Goal: Task Accomplishment & Management: Use online tool/utility

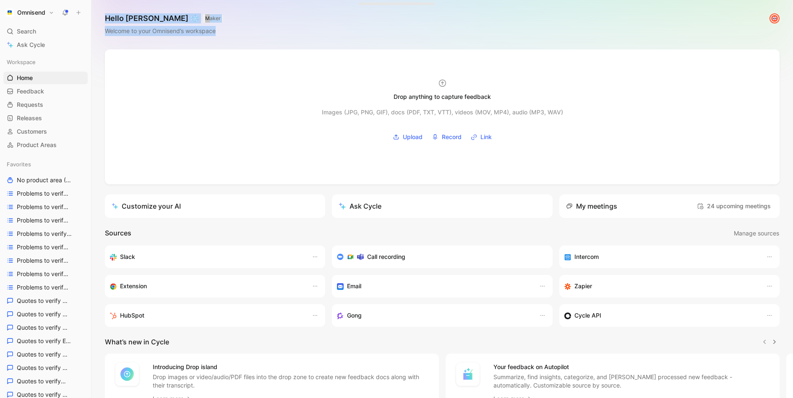
drag, startPoint x: 232, startPoint y: 30, endPoint x: 16, endPoint y: 22, distance: 216.1
click at [16, 22] on div "Omnisend Search ⌘ K Ask Cycle Workspace Home G then H Feedback G then F Request…" at bounding box center [396, 199] width 793 height 398
click at [189, 39] on div "Hello [PERSON_NAME] ❄️ MAKER Welcome to your Omnisend’s workspace" at bounding box center [441, 24] width 701 height 49
click at [203, 18] on button "MAKER" at bounding box center [213, 18] width 21 height 8
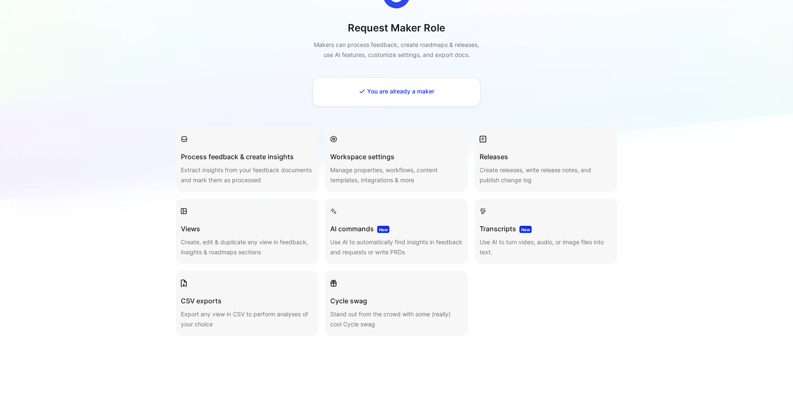
scroll to position [81, 0]
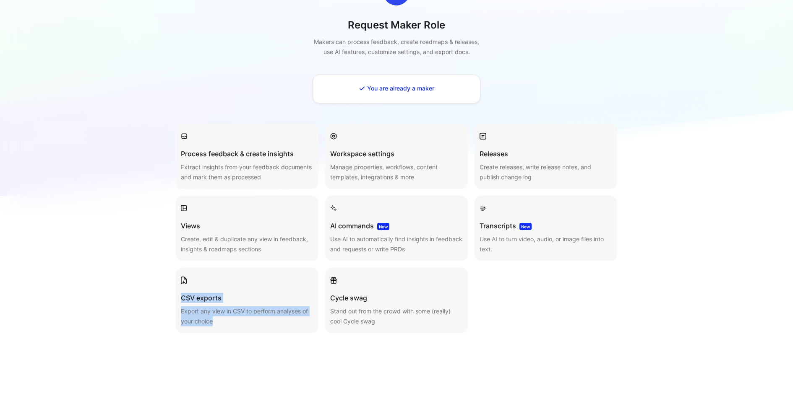
drag, startPoint x: 169, startPoint y: 296, endPoint x: 297, endPoint y: 328, distance: 130.9
click at [295, 328] on div "Back to my workspace Request Maker Role Makers can process feedback, create roa…" at bounding box center [396, 178] width 495 height 496
click at [297, 328] on article "CSV exports Export any view in CSV to perform analyses of your choice" at bounding box center [247, 300] width 143 height 65
